Goal: Check status: Check status

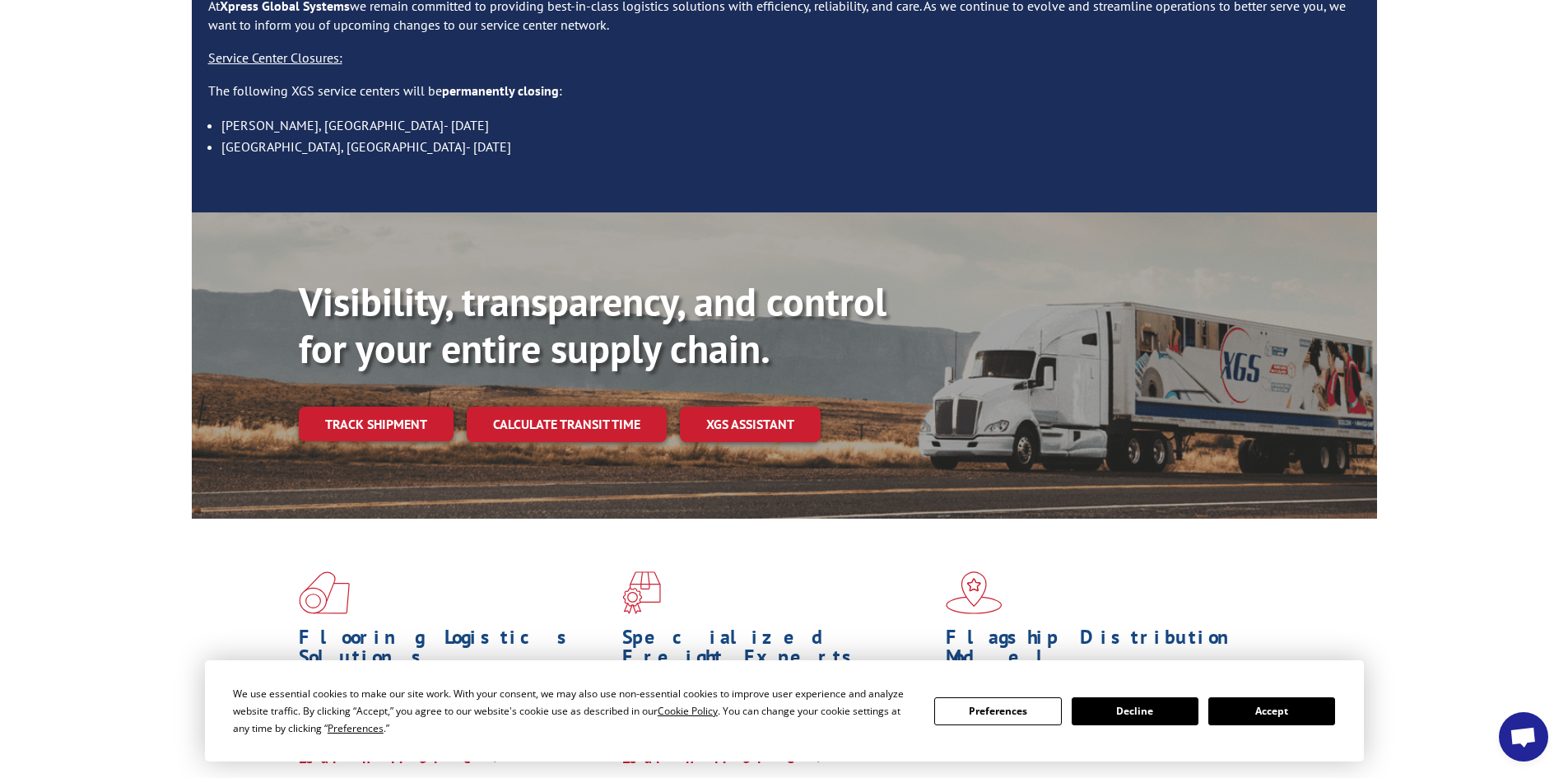
scroll to position [330, 0]
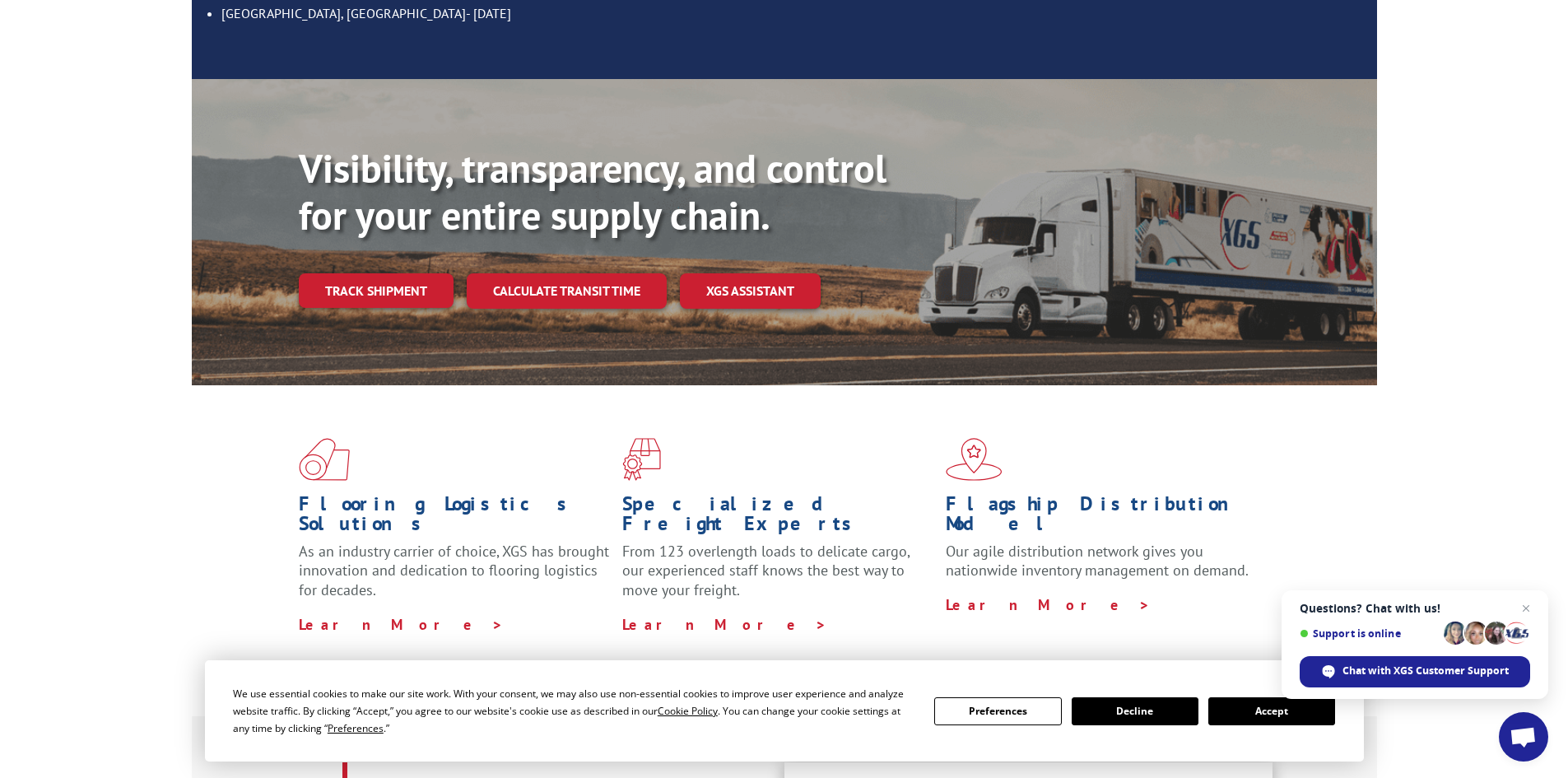
click at [1239, 715] on button "Accept" at bounding box center [1272, 711] width 126 height 28
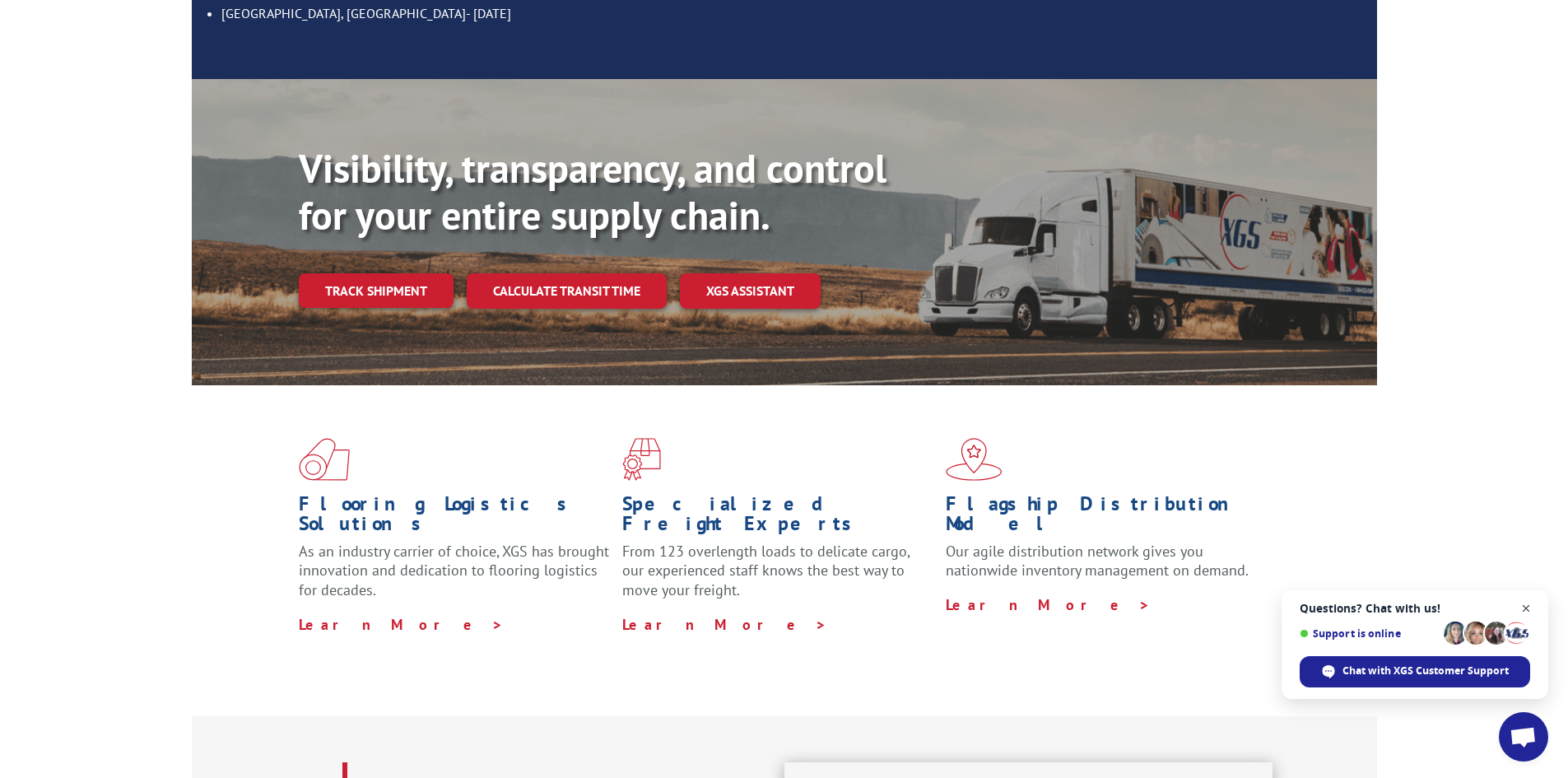
click at [1525, 608] on span "Open chat" at bounding box center [1525, 608] width 20 height 20
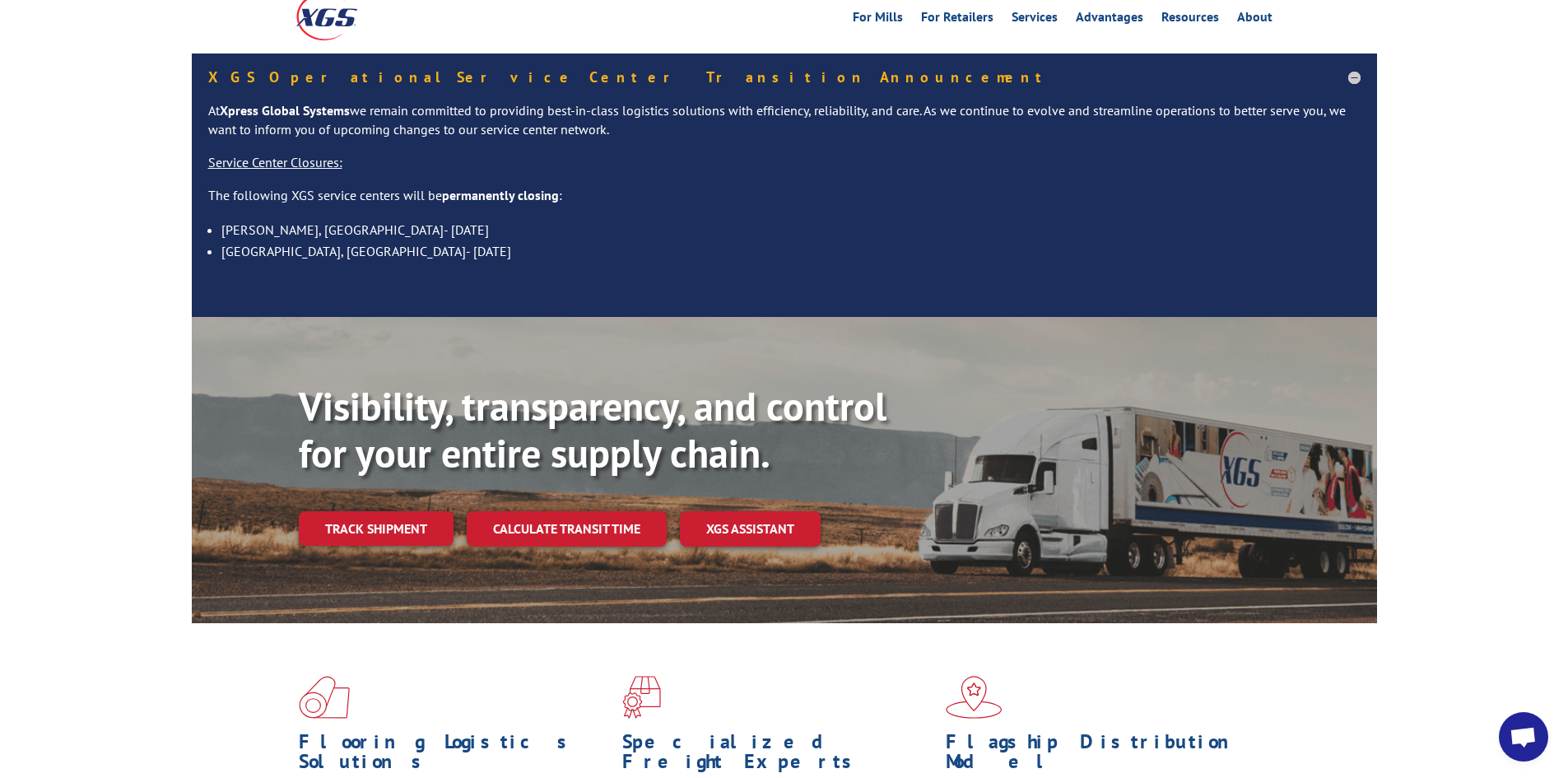
scroll to position [0, 0]
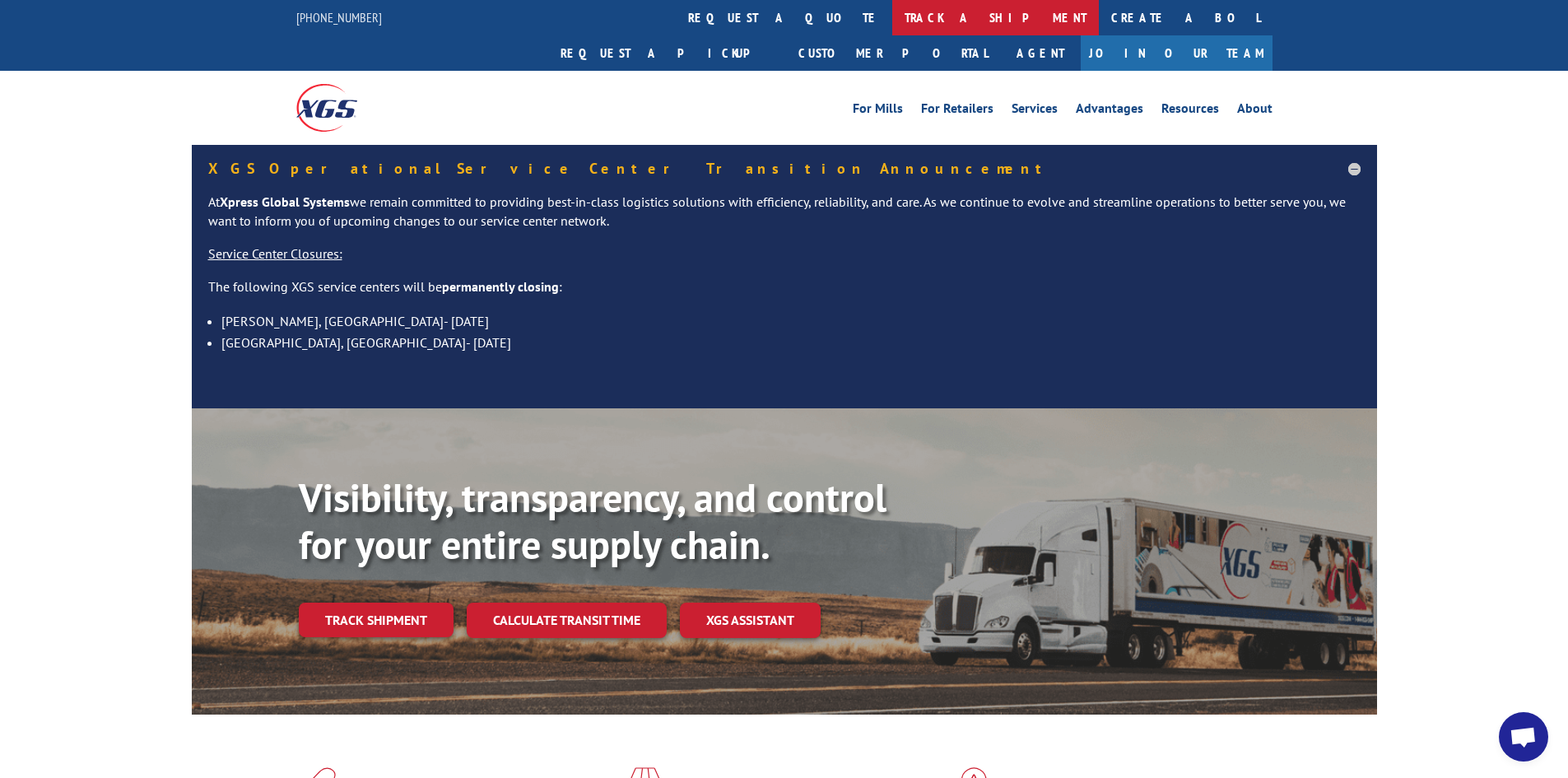
click at [892, 12] on link "track a shipment" at bounding box center [995, 18] width 206 height 35
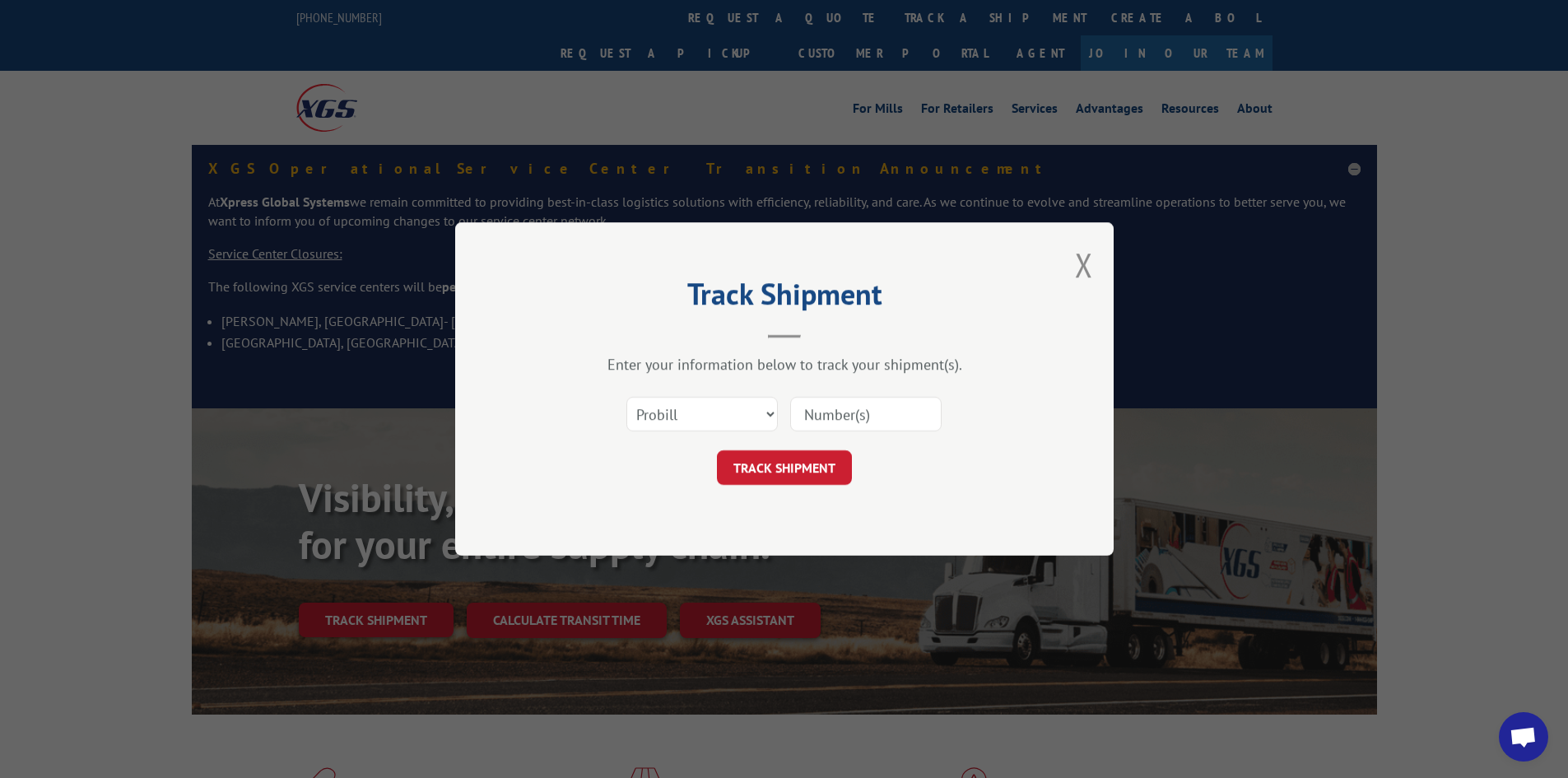
click at [824, 413] on input at bounding box center [866, 414] width 152 height 35
paste input "17467040."
type input "17467040."
click at [784, 469] on button "TRACK SHIPMENT" at bounding box center [784, 468] width 135 height 35
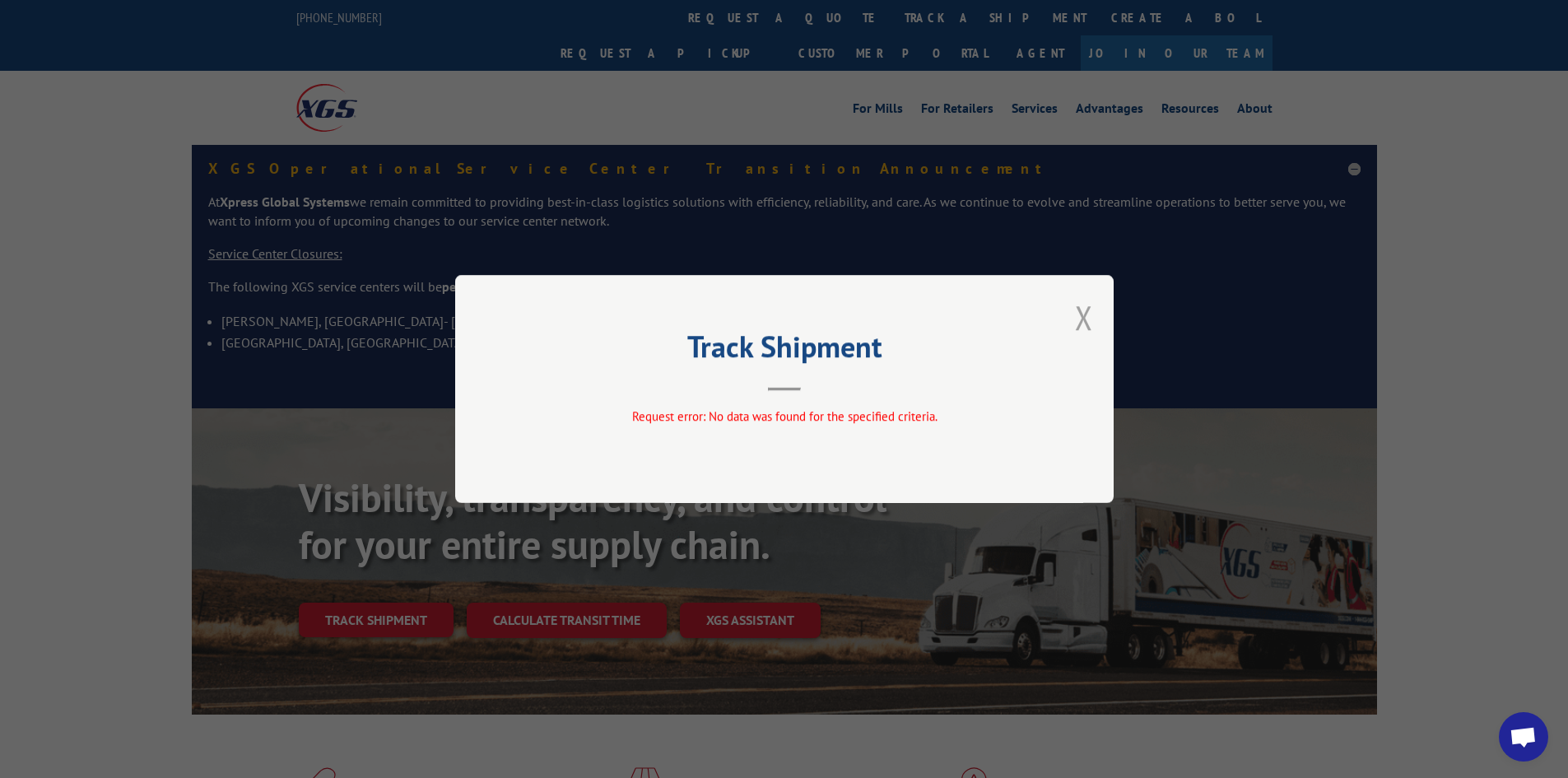
click at [1080, 319] on button "Close modal" at bounding box center [1083, 317] width 18 height 44
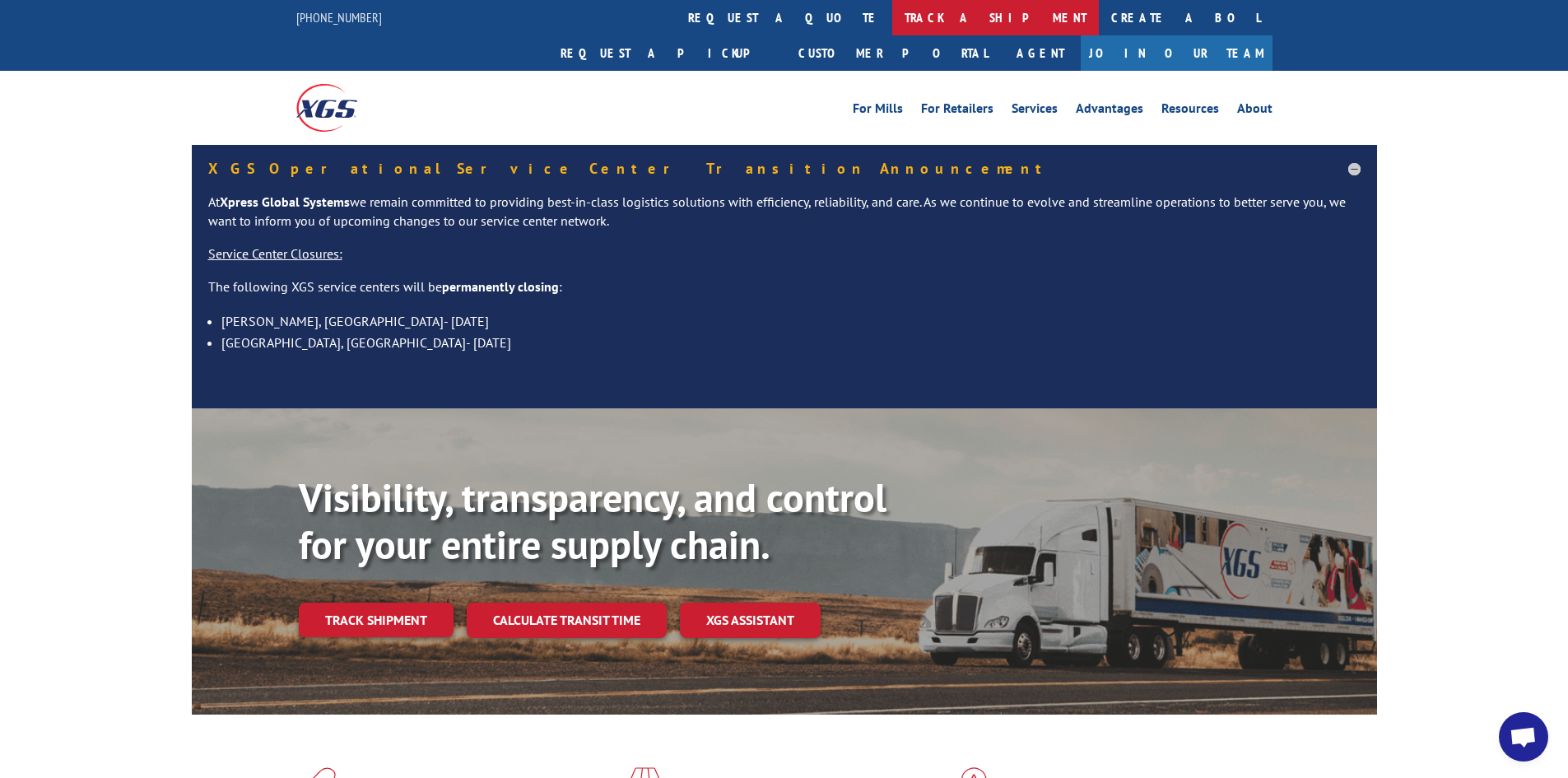
click at [892, 14] on link "track a shipment" at bounding box center [995, 18] width 206 height 35
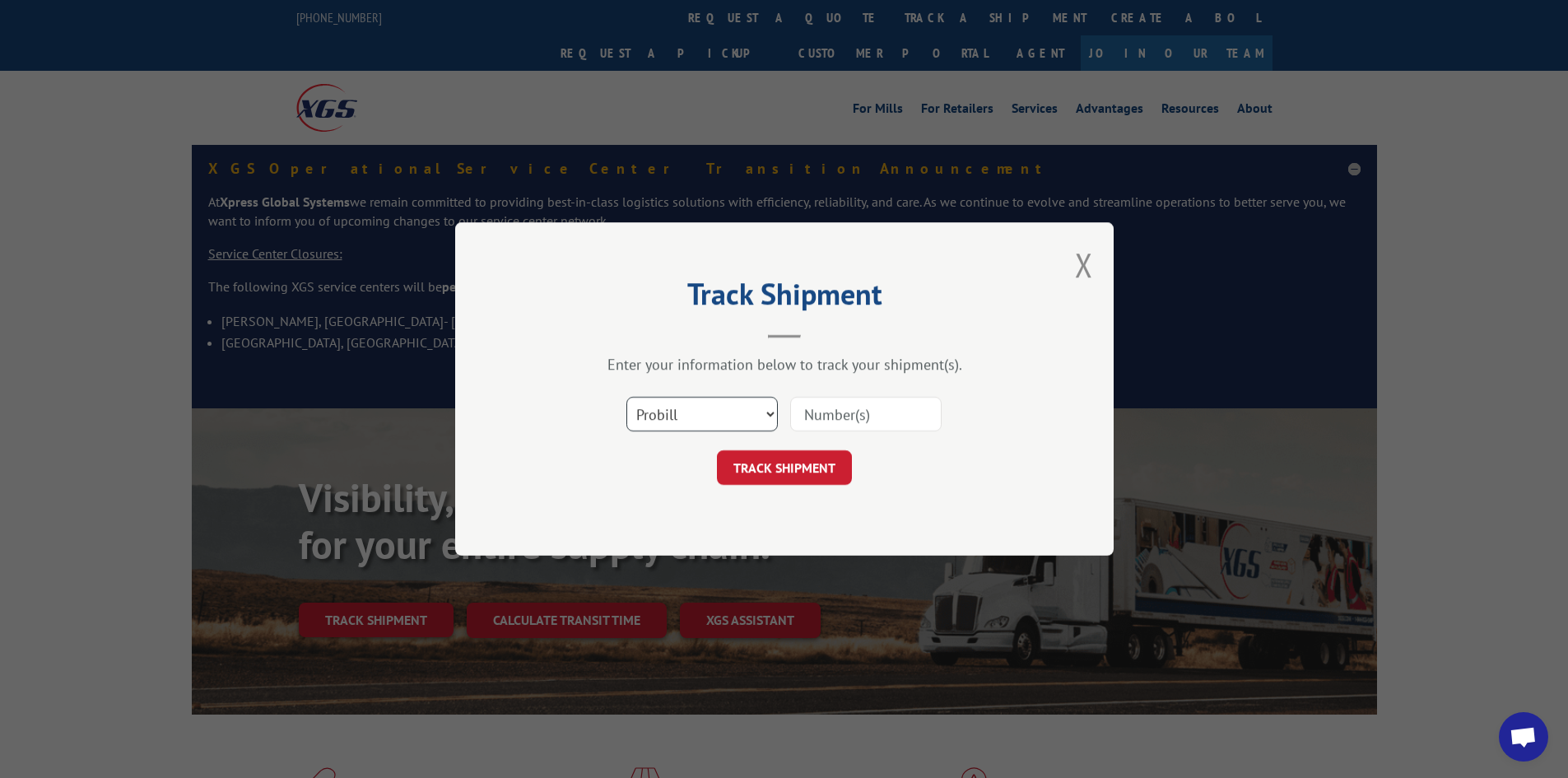
click at [687, 413] on select "Select category... Probill BOL PO" at bounding box center [702, 414] width 152 height 35
click at [626, 397] on select "Select category... Probill BOL PO" at bounding box center [702, 414] width 152 height 35
click at [826, 411] on input at bounding box center [866, 414] width 152 height 35
paste input "17467040."
type input "17467040."
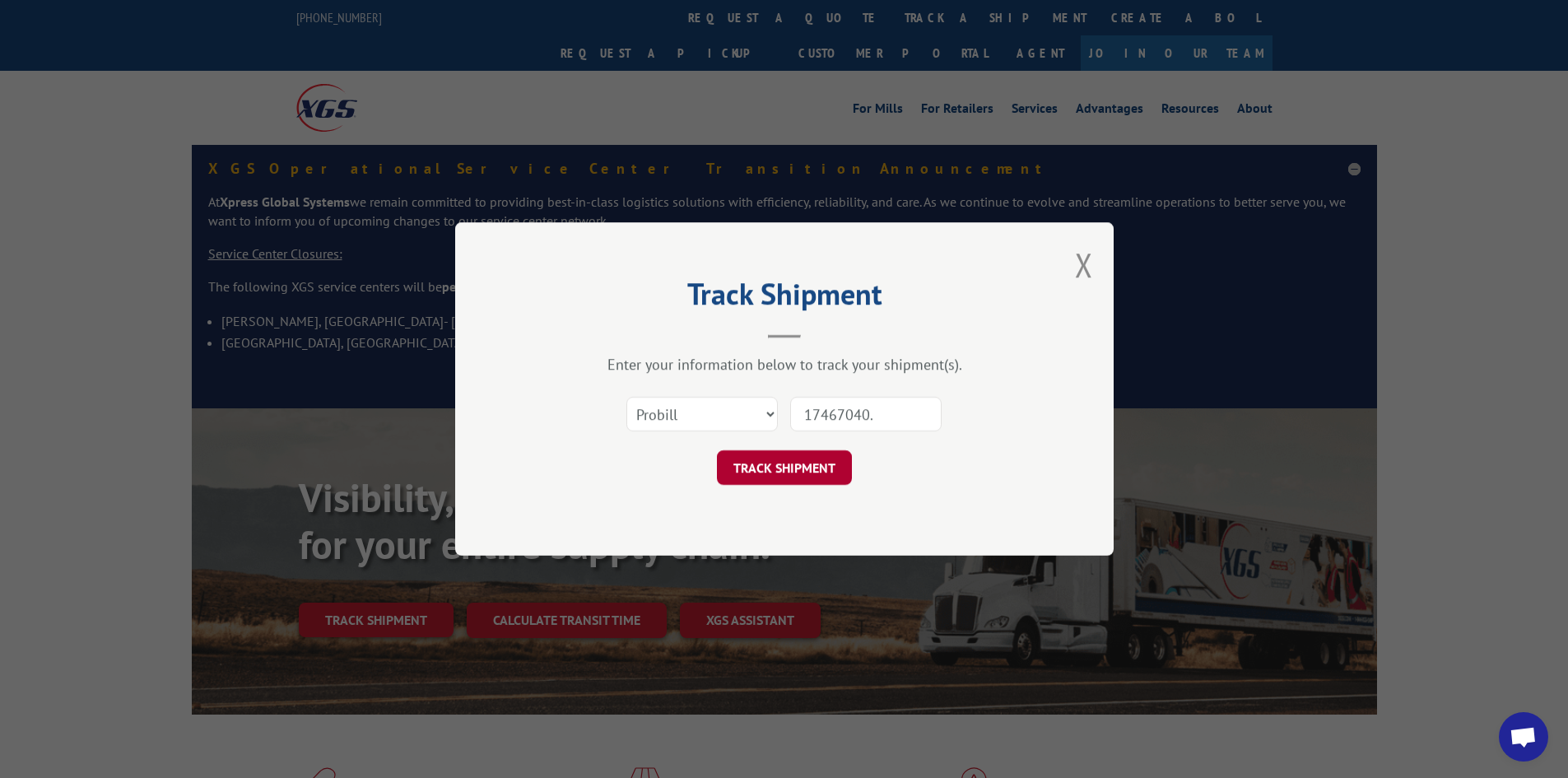
click at [801, 464] on button "TRACK SHIPMENT" at bounding box center [784, 468] width 135 height 35
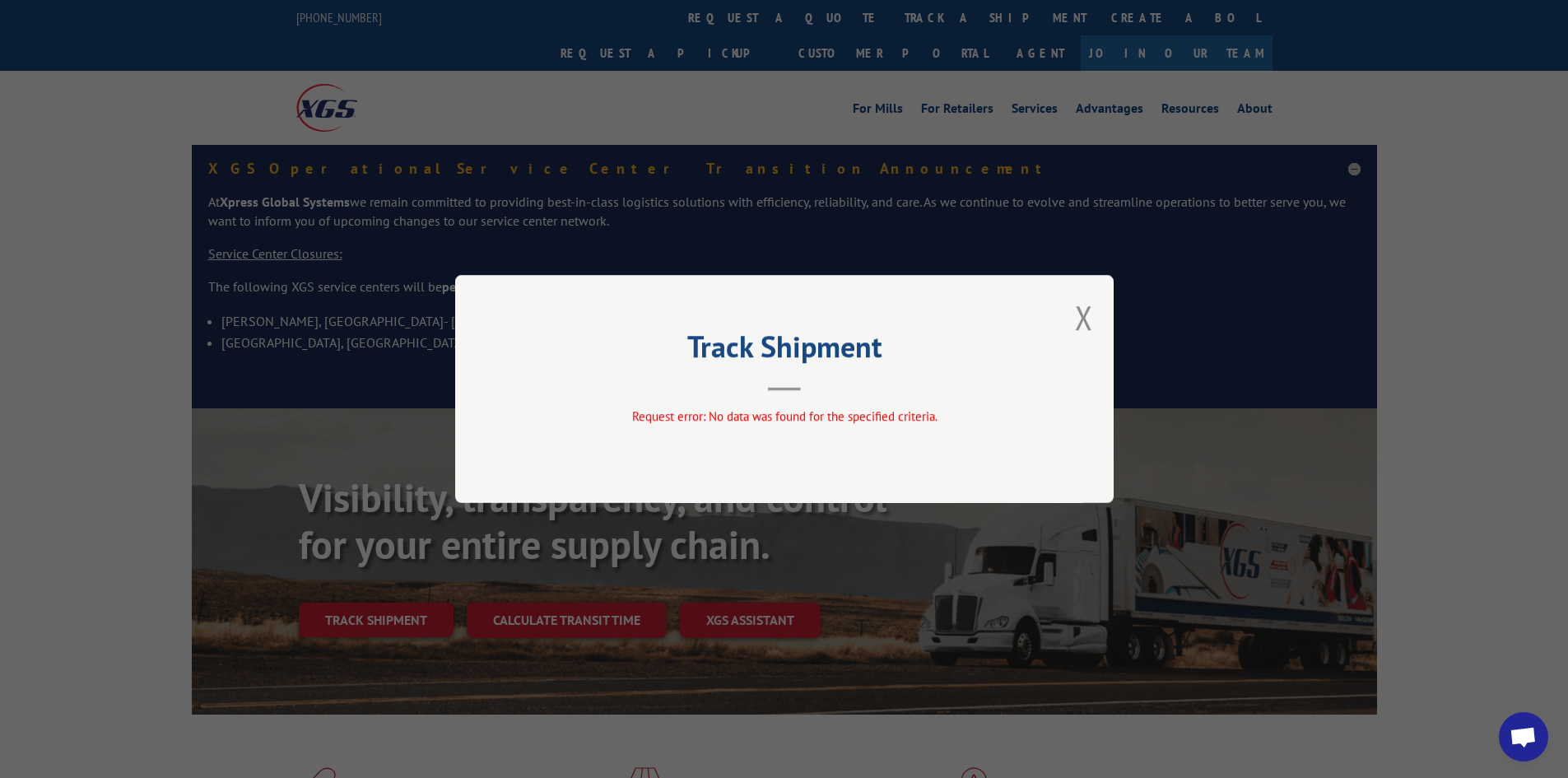
drag, startPoint x: 1085, startPoint y: 319, endPoint x: 1097, endPoint y: 321, distance: 12.2
click at [1093, 320] on div "Track Shipment Request error: No data was found for the specified criteria." at bounding box center [784, 389] width 658 height 228
click at [1074, 324] on div "Track Shipment Request error: No data was found for the specified criteria." at bounding box center [784, 389] width 658 height 228
click at [1078, 322] on button "Close modal" at bounding box center [1083, 317] width 18 height 44
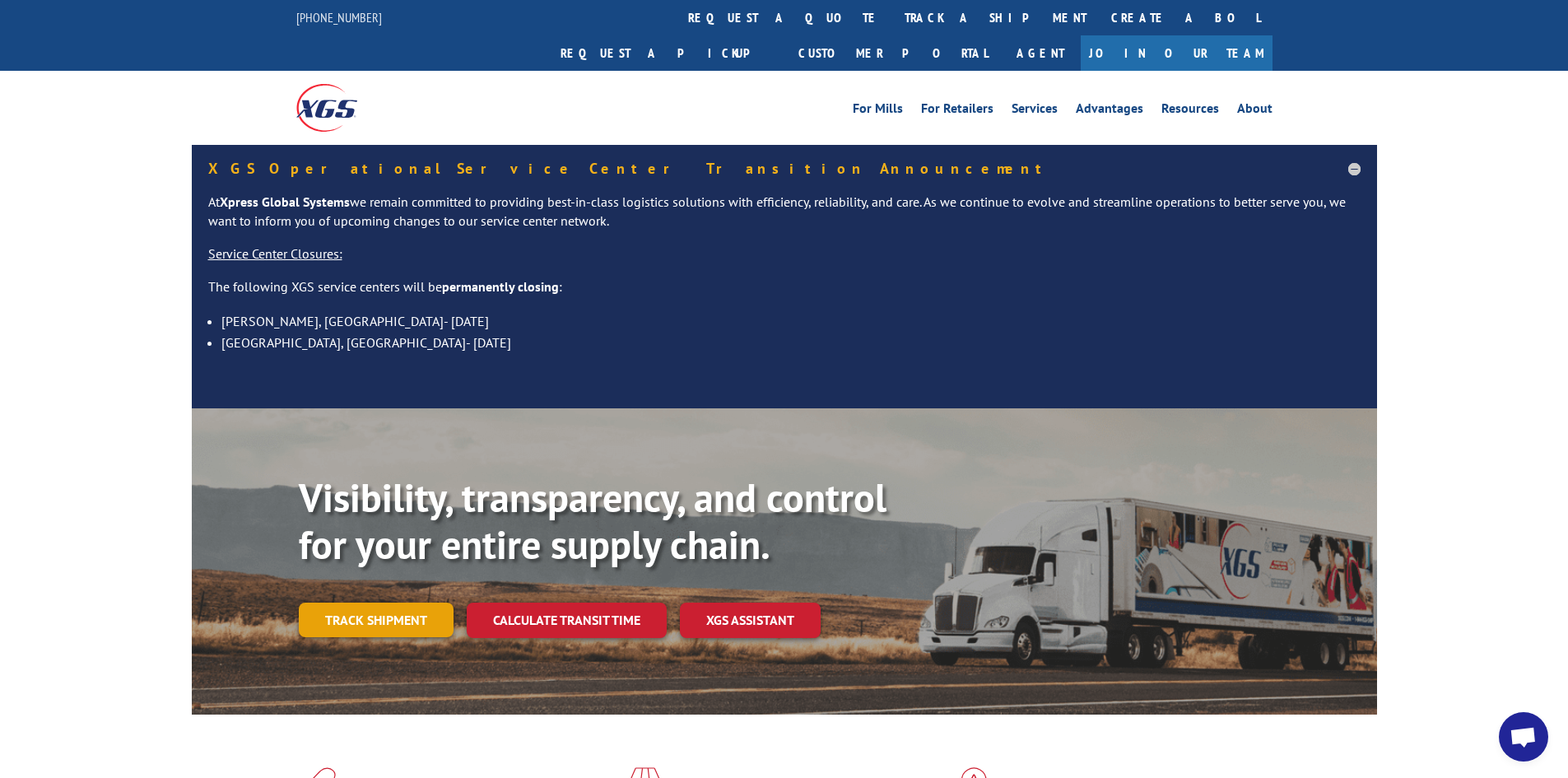
click at [383, 603] on link "Track shipment" at bounding box center [375, 620] width 155 height 35
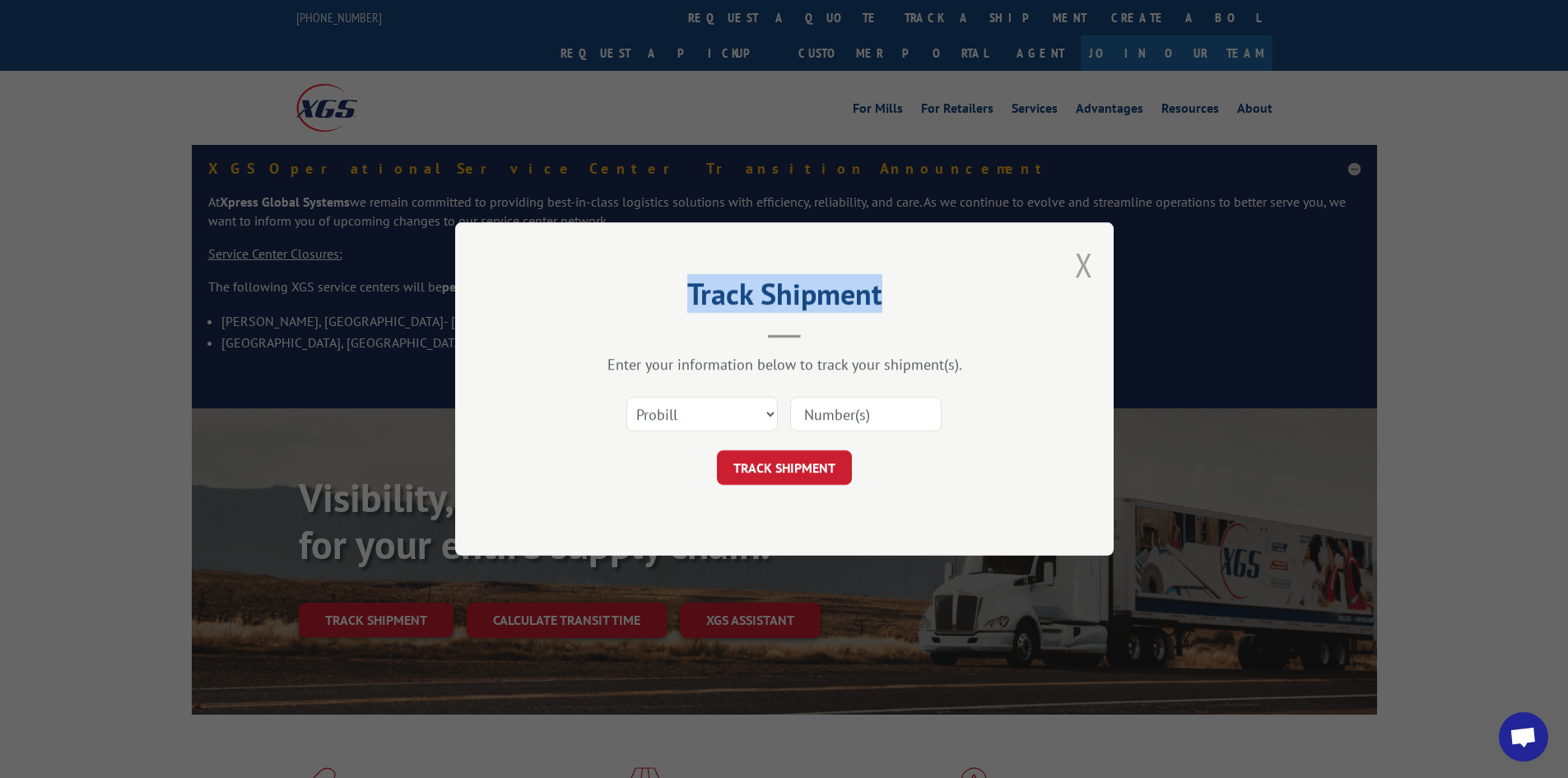
click at [1079, 268] on button "Close modal" at bounding box center [1083, 265] width 18 height 44
